Goal: Information Seeking & Learning: Learn about a topic

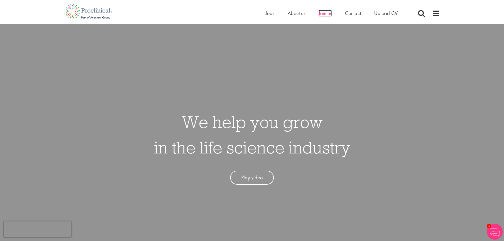
click at [321, 15] on span "Join us" at bounding box center [325, 13] width 13 height 7
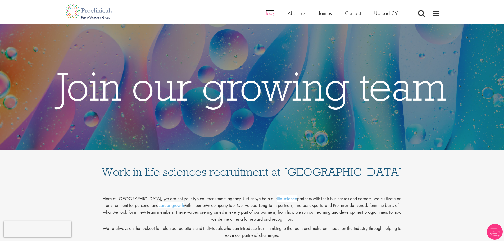
click at [273, 11] on span "Jobs" at bounding box center [269, 13] width 9 height 7
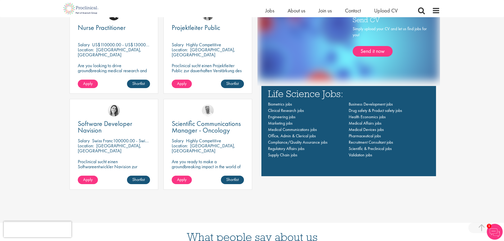
scroll to position [397, 0]
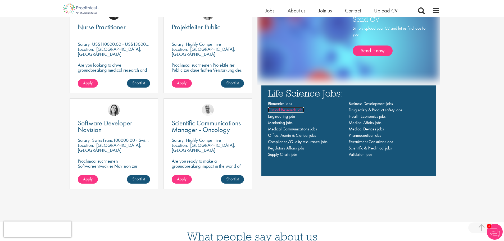
click at [282, 110] on span "Clinical Research jobs" at bounding box center [286, 110] width 36 height 6
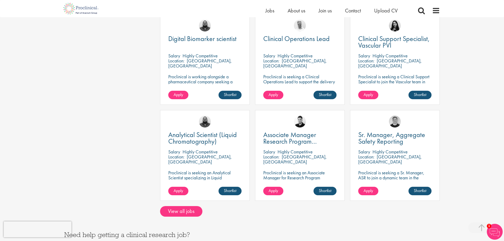
scroll to position [423, 0]
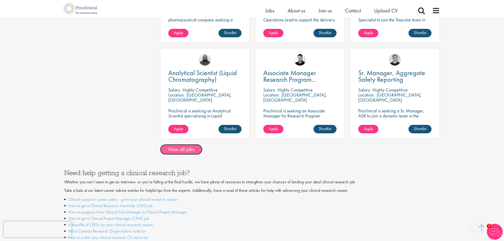
click at [190, 146] on link "View all jobs" at bounding box center [181, 149] width 42 height 11
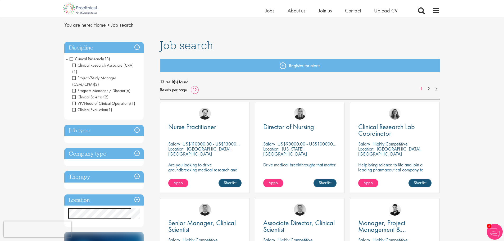
scroll to position [26, 0]
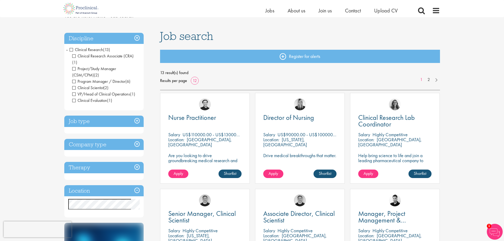
click at [89, 56] on span "Clinical Research Associate (CRA)" at bounding box center [102, 56] width 61 height 6
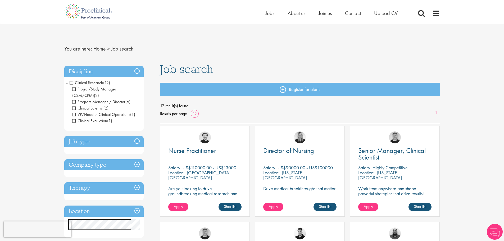
click at [89, 109] on span "Clinical Scientist" at bounding box center [87, 108] width 31 height 6
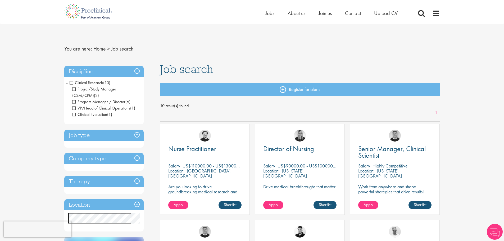
click at [92, 109] on span "VP/Head of Clinical Operations" at bounding box center [101, 108] width 58 height 6
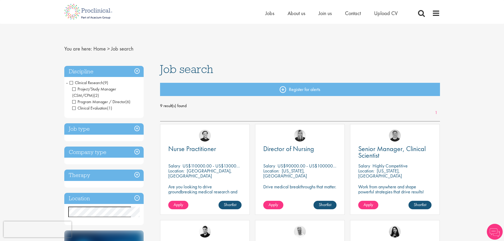
click at [94, 110] on span "Clinical Evaluation" at bounding box center [89, 108] width 35 height 6
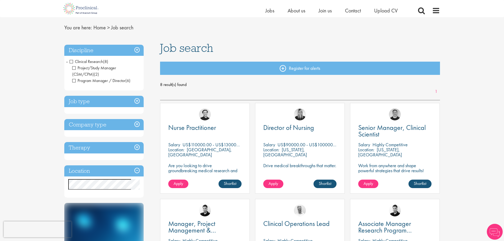
scroll to position [26, 0]
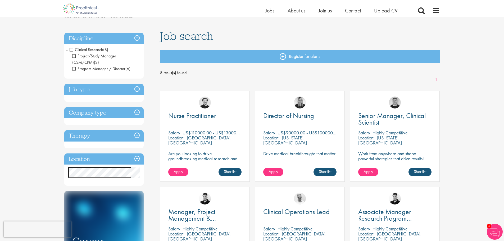
click at [105, 90] on h3 "Job type" at bounding box center [103, 89] width 79 height 11
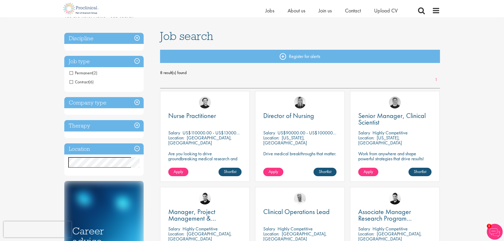
click at [94, 151] on h3 "Location" at bounding box center [103, 148] width 79 height 11
